Goal: Task Accomplishment & Management: Manage account settings

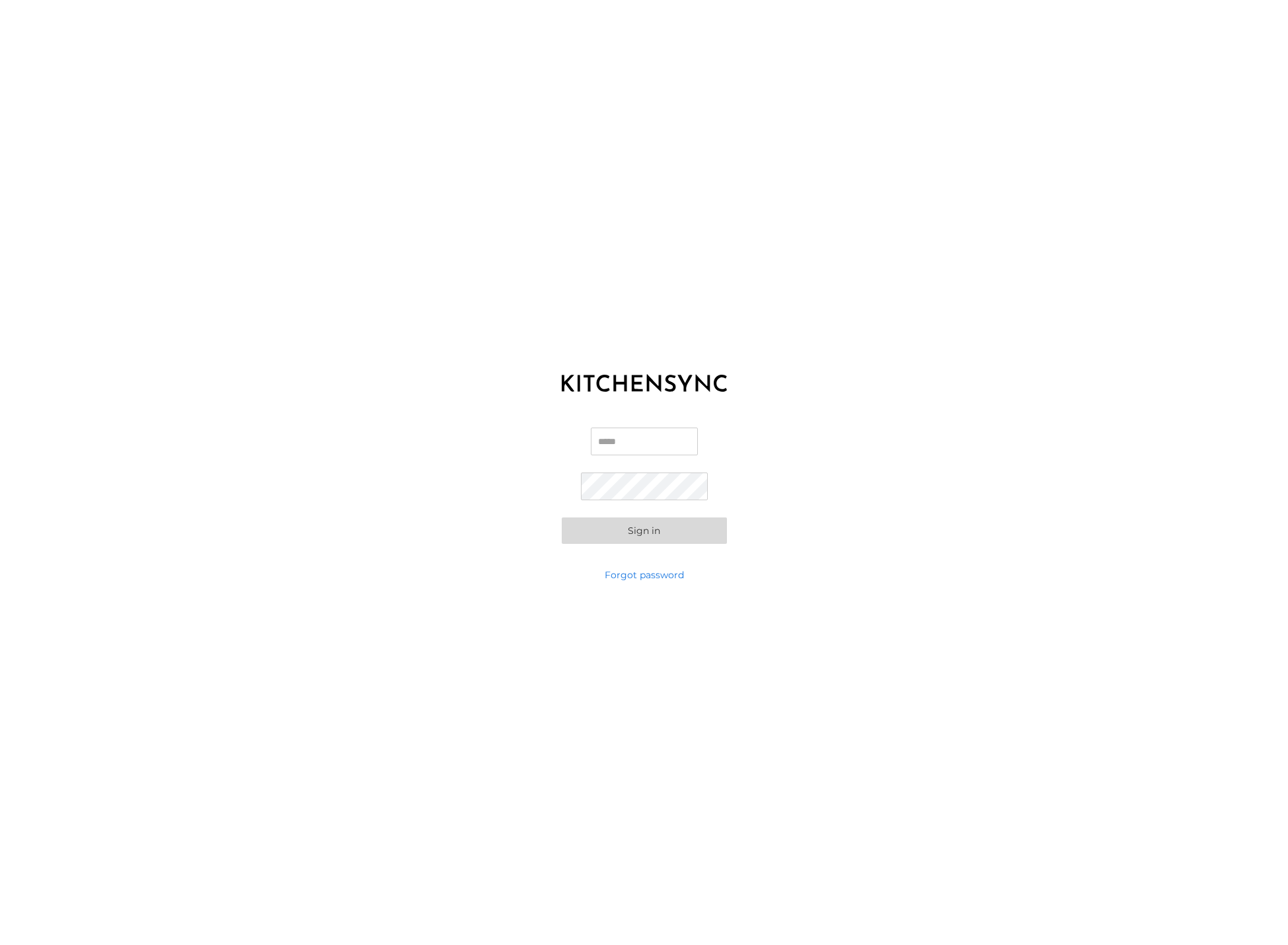
click at [657, 440] on input "Email" at bounding box center [644, 441] width 107 height 28
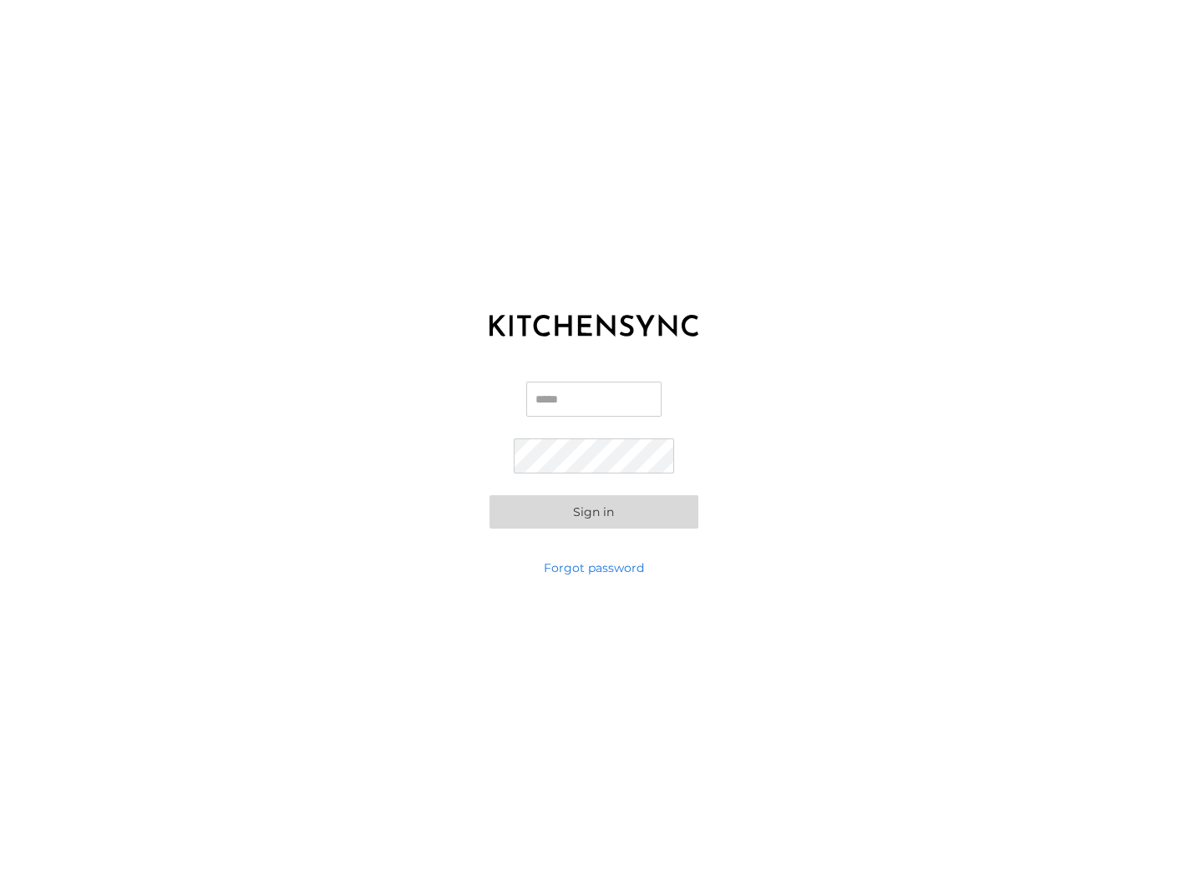
click at [859, 443] on div "Email Password Sign in" at bounding box center [593, 455] width 1187 height 209
click at [541, 396] on input "Email" at bounding box center [593, 399] width 135 height 35
paste input "**********"
type input "**********"
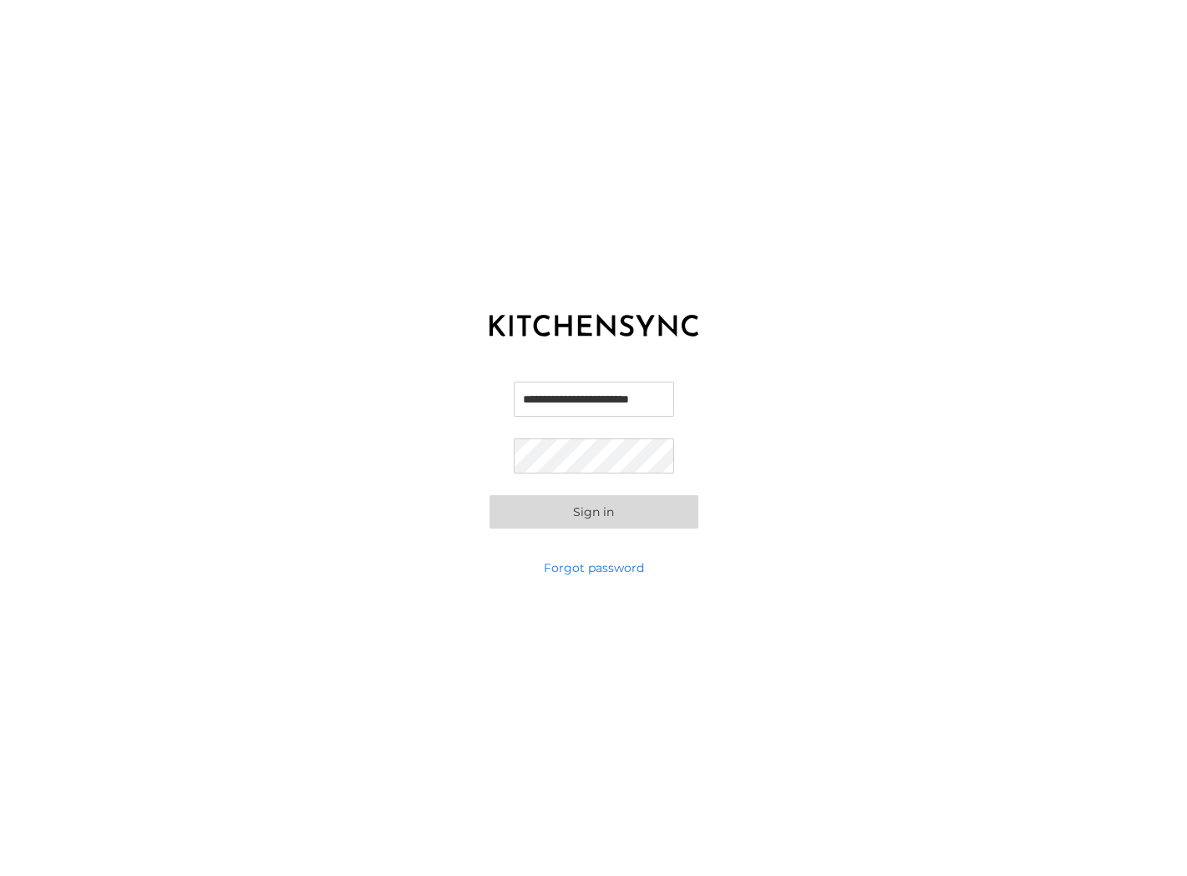
scroll to position [0, 0]
click at [595, 510] on button "Sign in" at bounding box center [594, 511] width 209 height 33
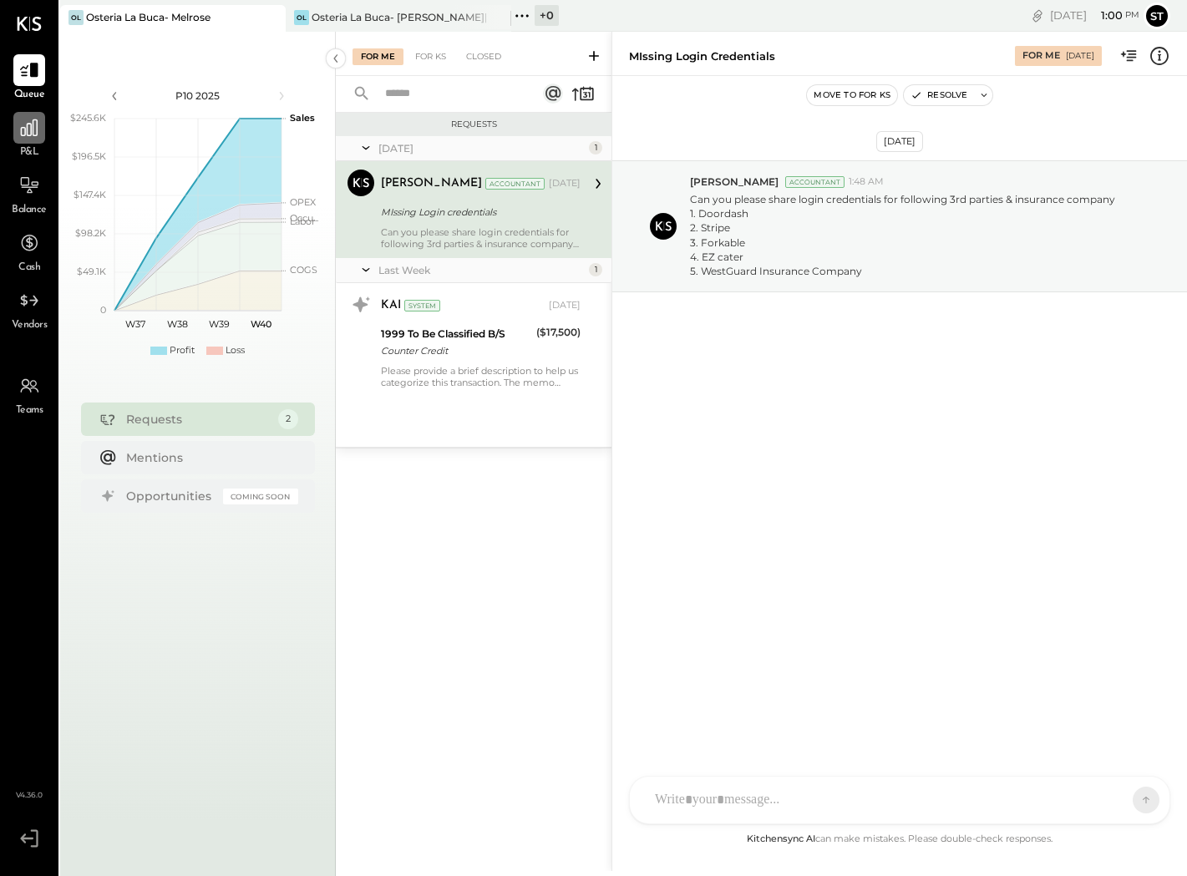
click at [30, 137] on icon at bounding box center [29, 128] width 22 height 22
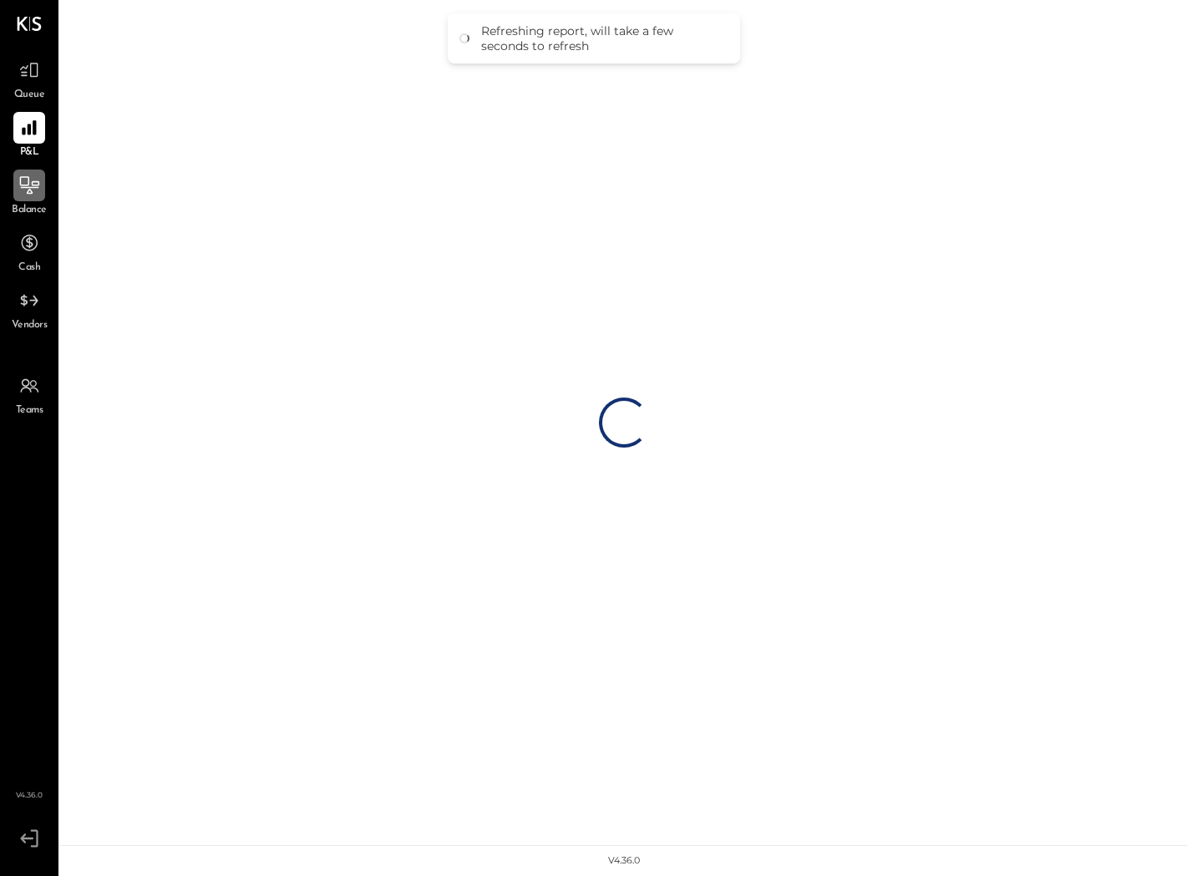
click at [38, 177] on icon at bounding box center [29, 186] width 22 height 22
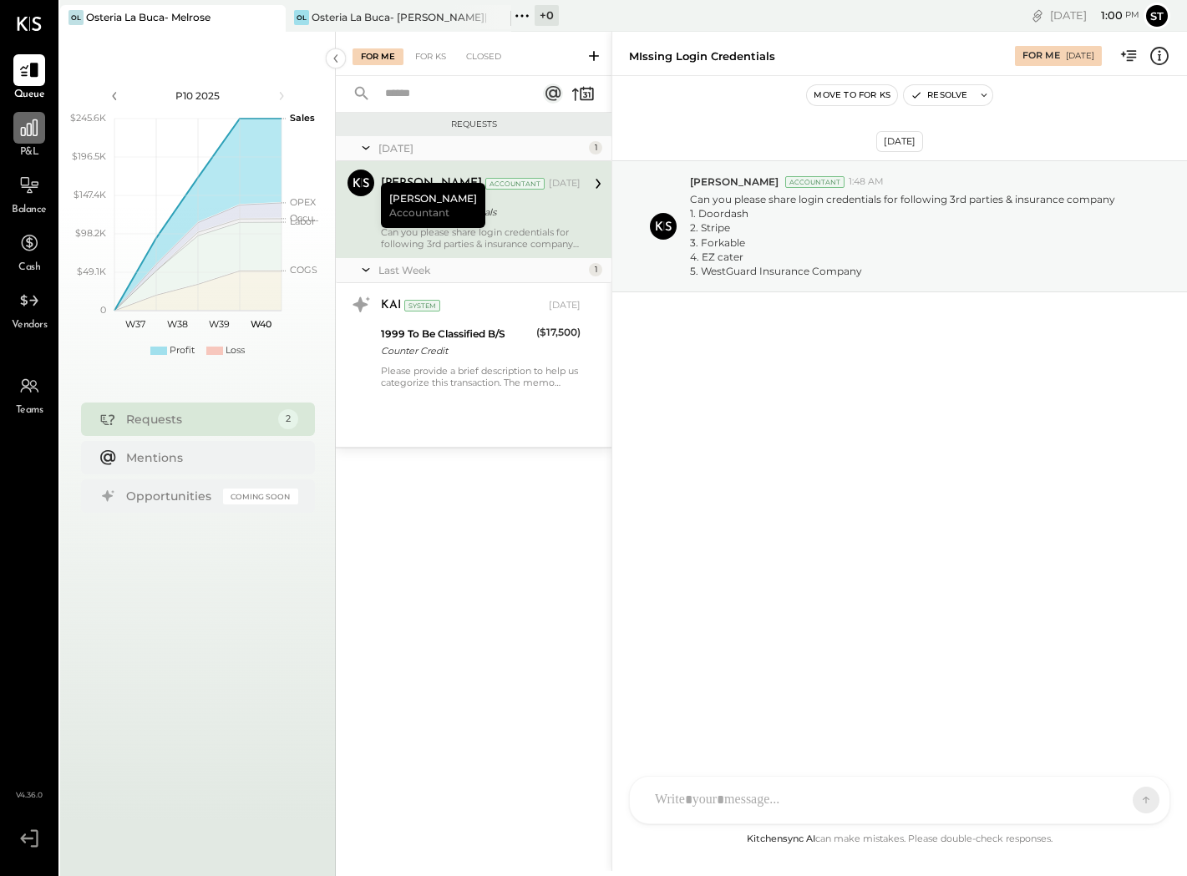
click at [23, 140] on div at bounding box center [29, 128] width 32 height 32
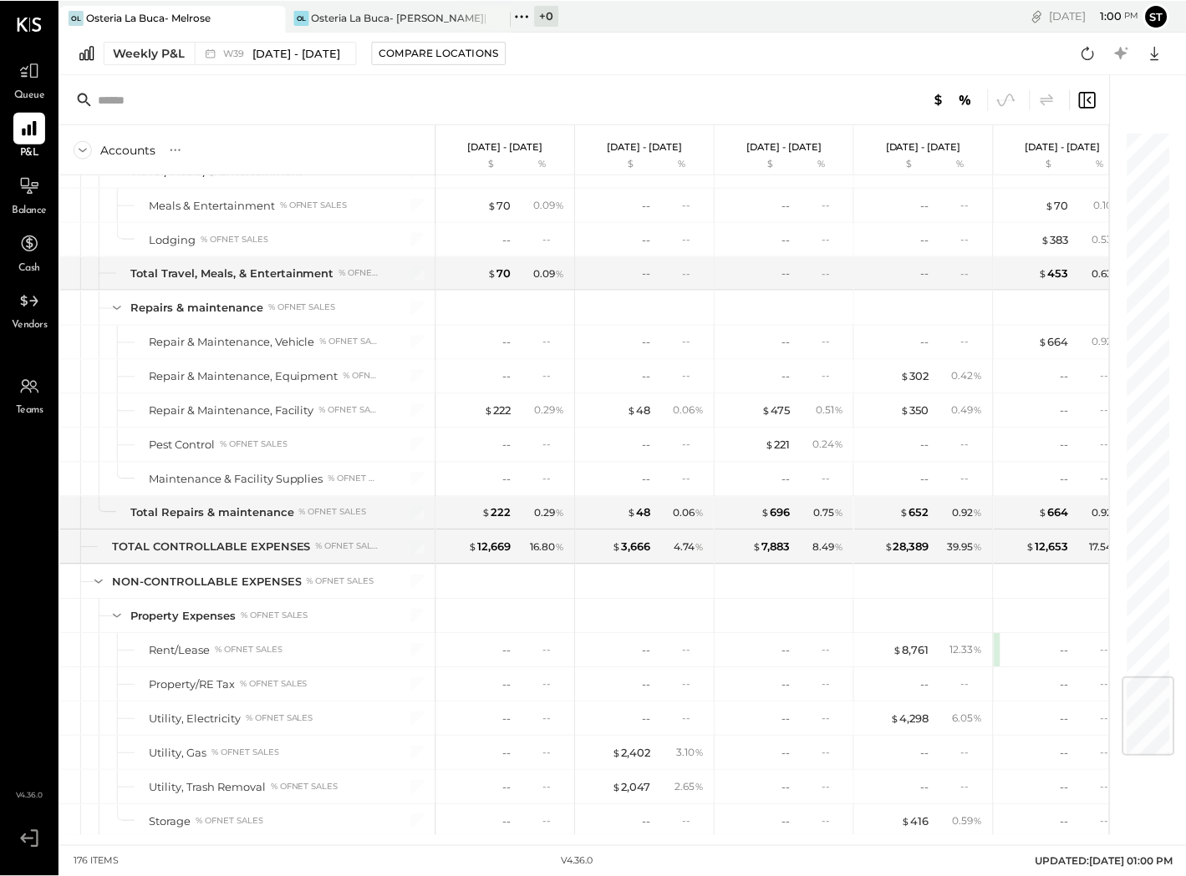
scroll to position [4583, 0]
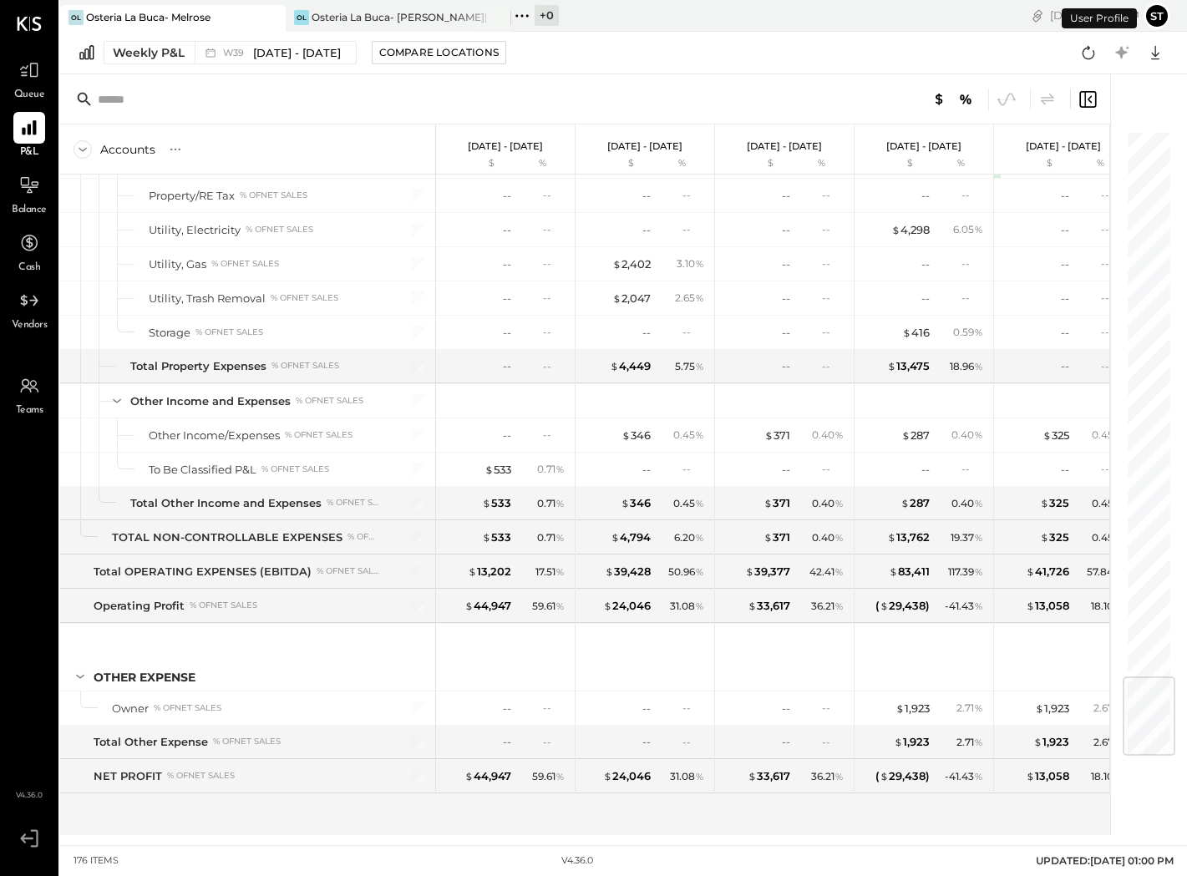
click at [1161, 15] on button "st" at bounding box center [1157, 16] width 27 height 27
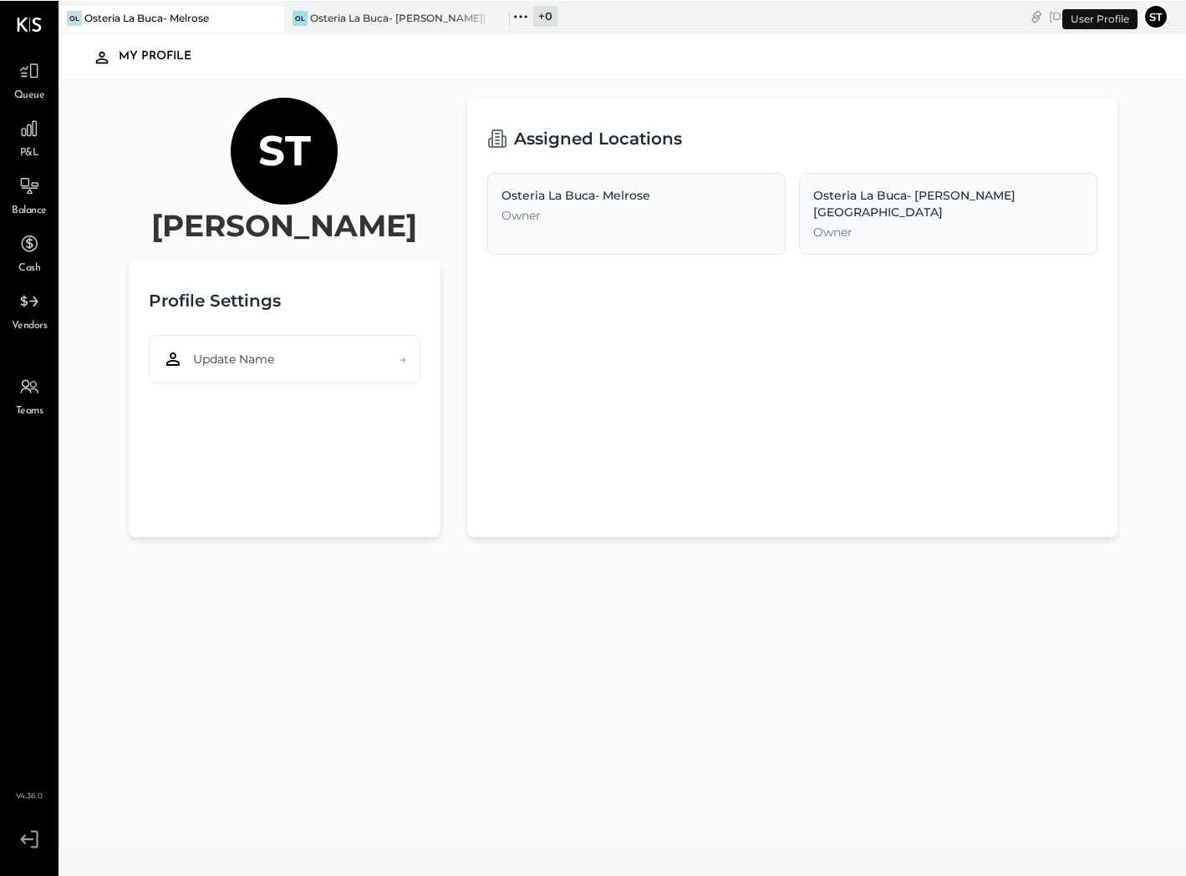
click at [1149, 13] on button "st" at bounding box center [1155, 16] width 27 height 27
click at [1158, 16] on button "st" at bounding box center [1155, 16] width 27 height 27
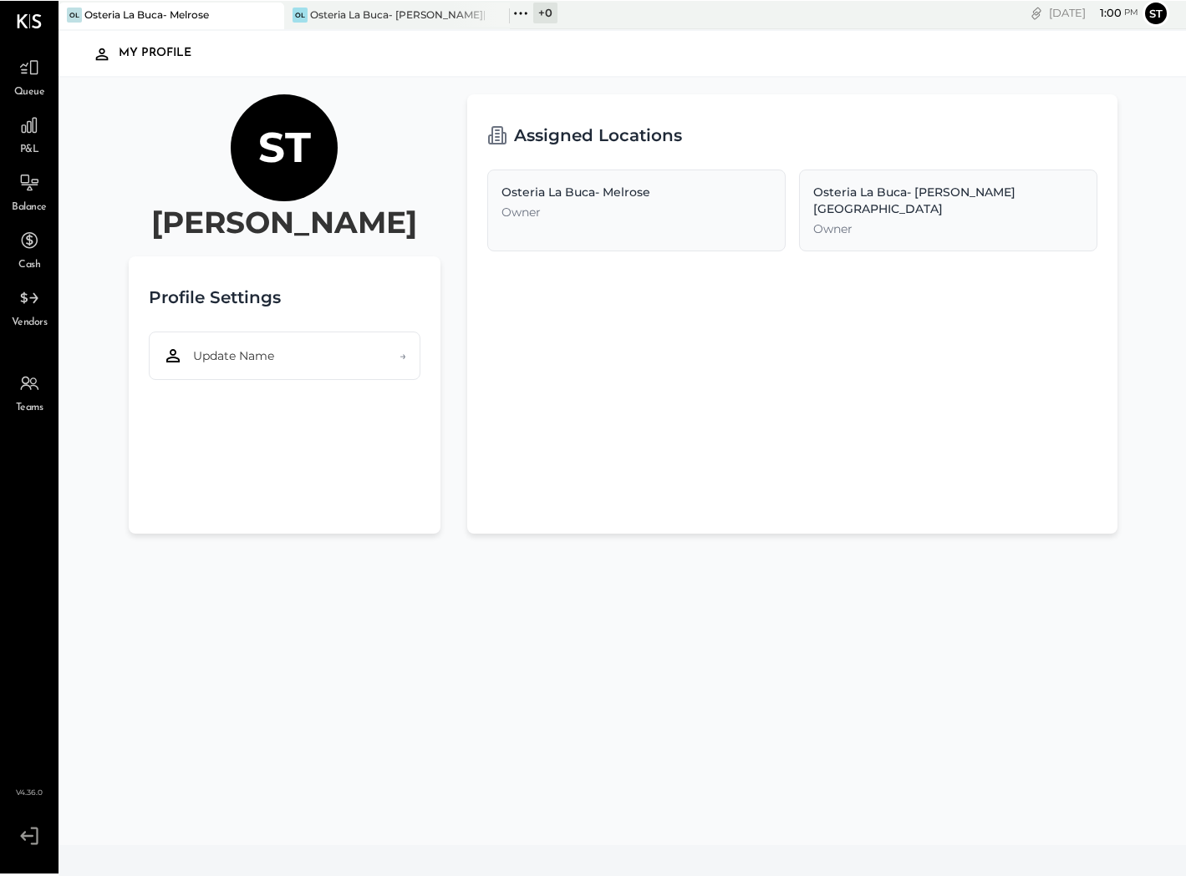
click at [32, 835] on icon at bounding box center [26, 835] width 13 height 10
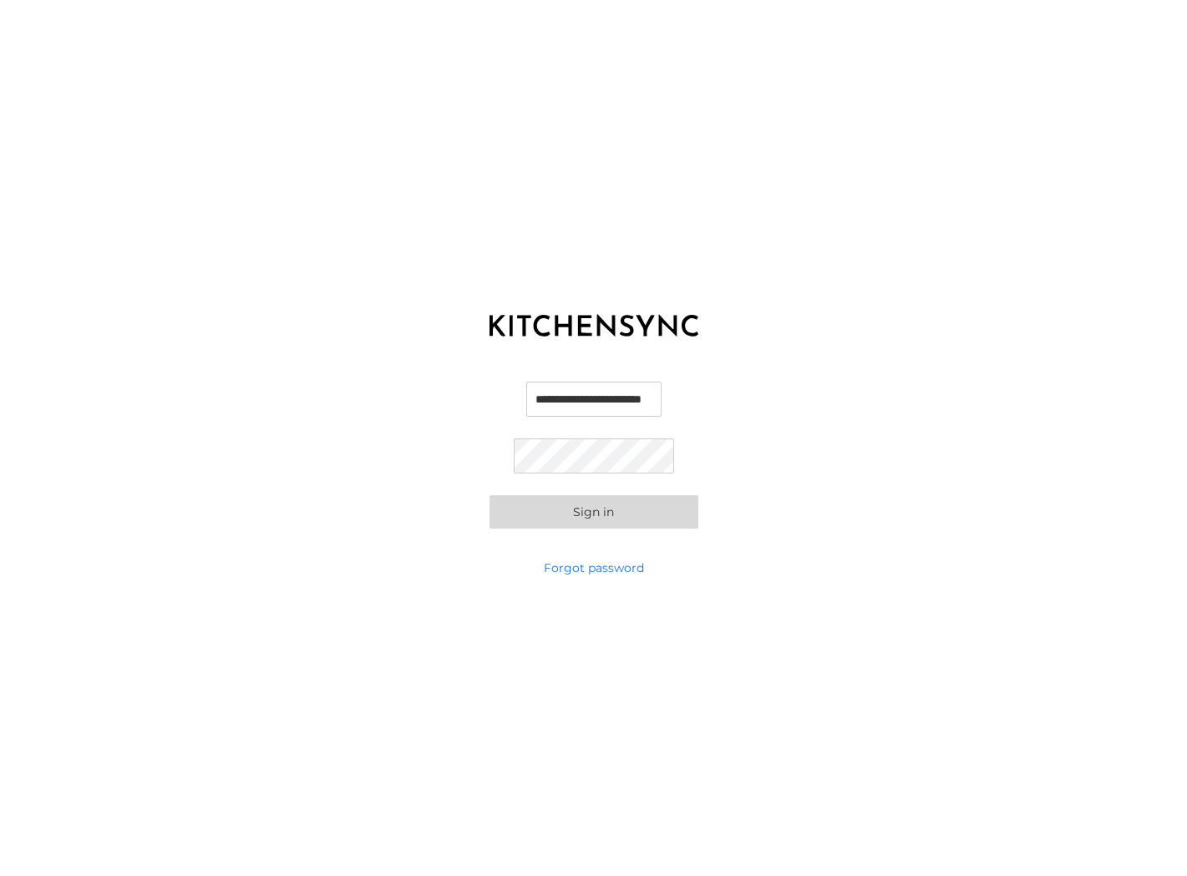
click at [916, 367] on div "**********" at bounding box center [593, 455] width 1187 height 209
